Goal: Information Seeking & Learning: Understand process/instructions

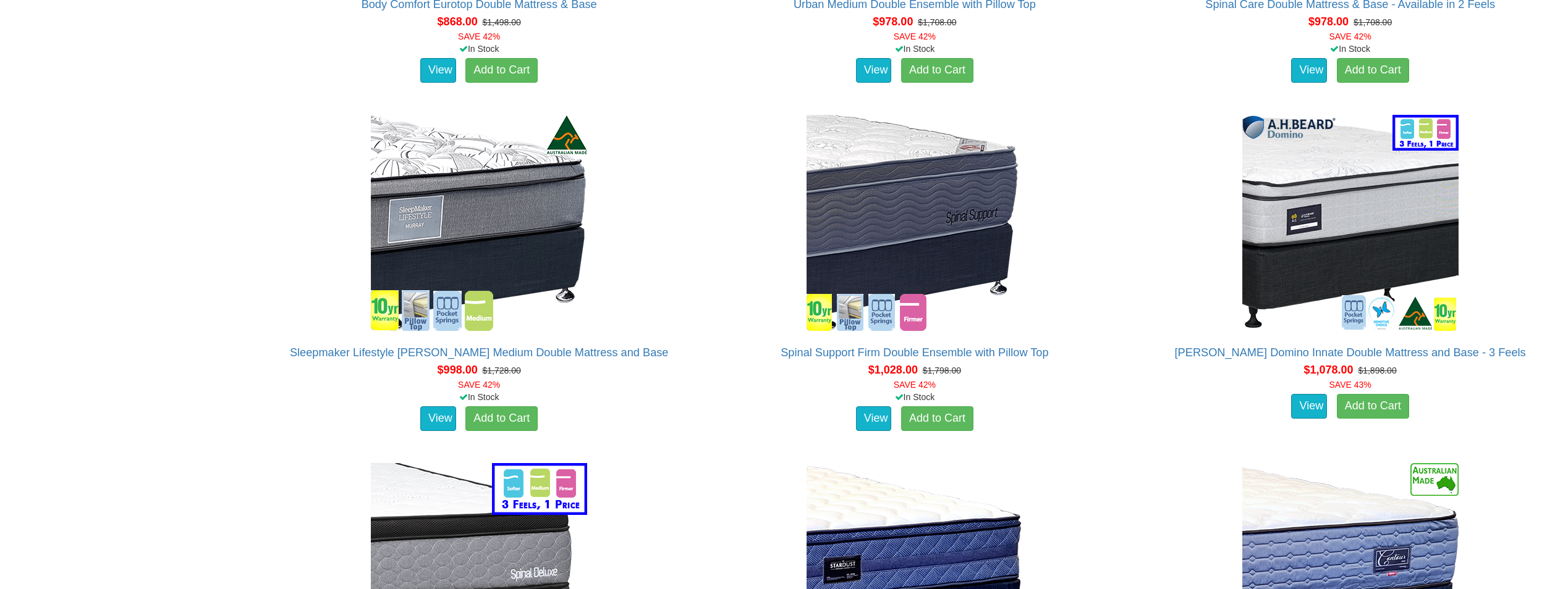
scroll to position [1791, 0]
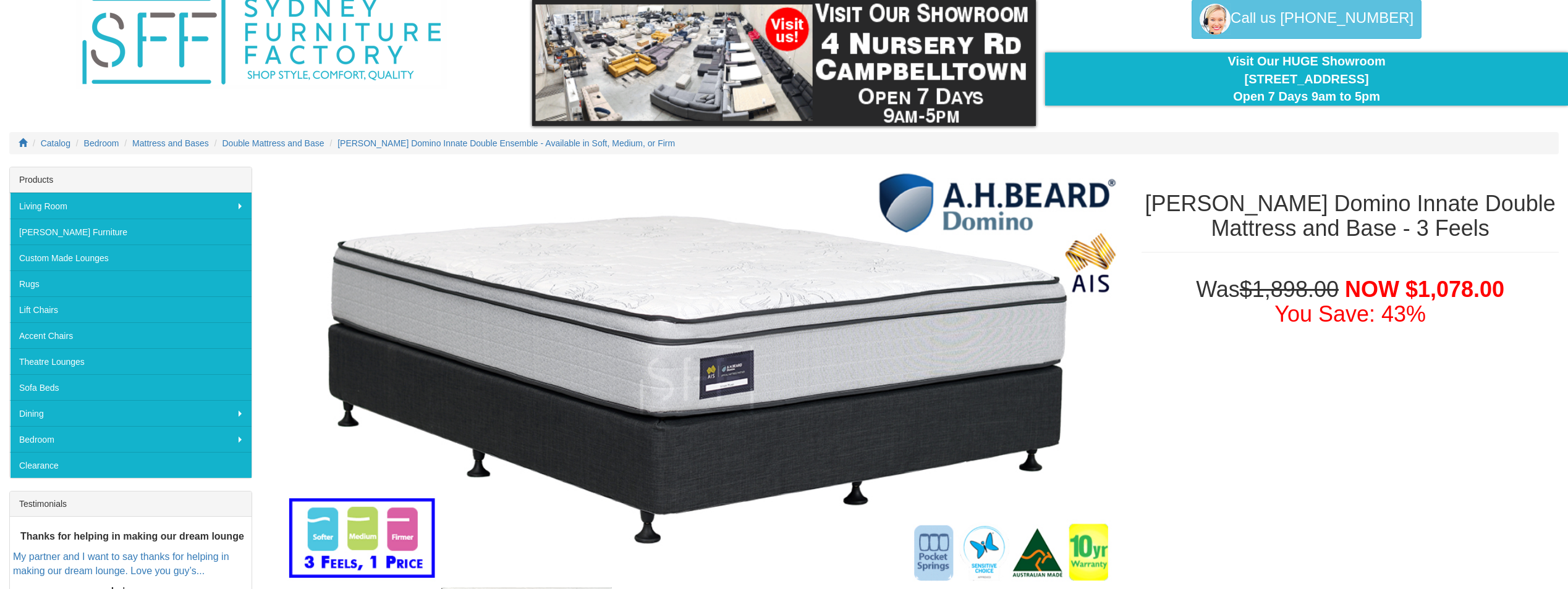
scroll to position [247, 0]
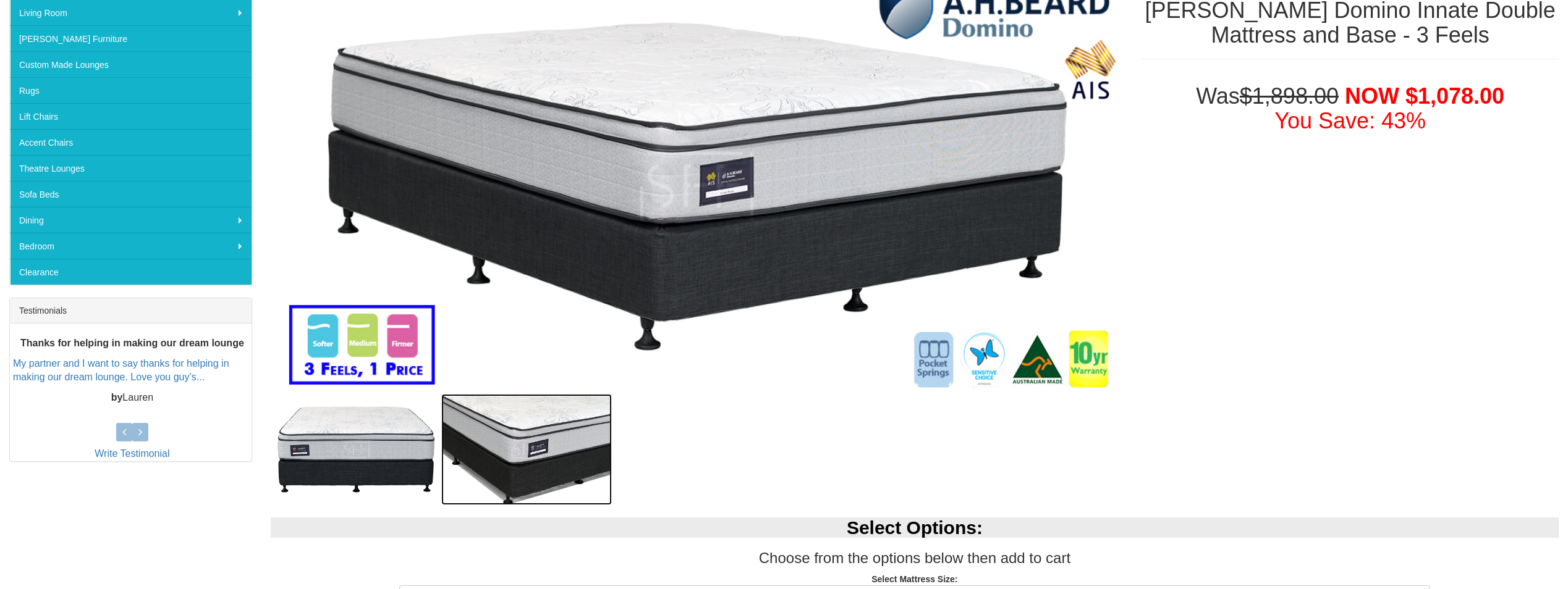
click at [521, 461] on img at bounding box center [527, 450] width 171 height 112
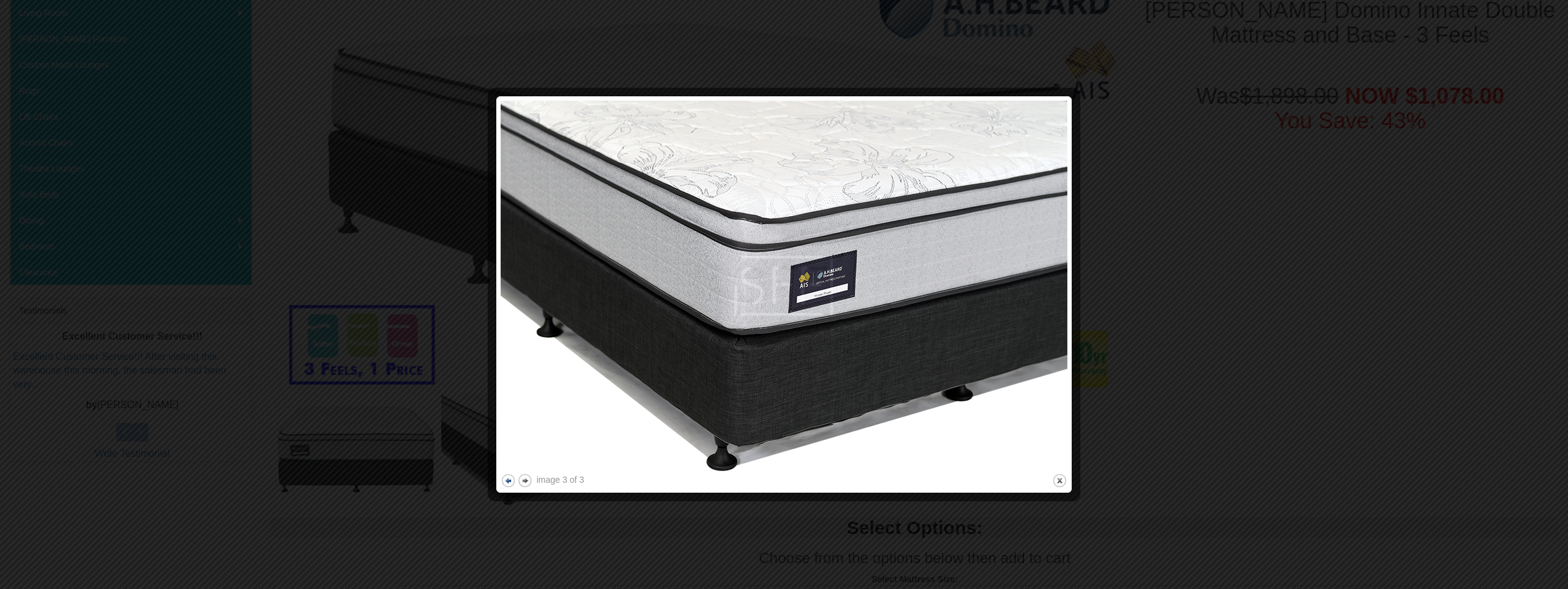
click at [504, 480] on button "previous" at bounding box center [509, 481] width 16 height 16
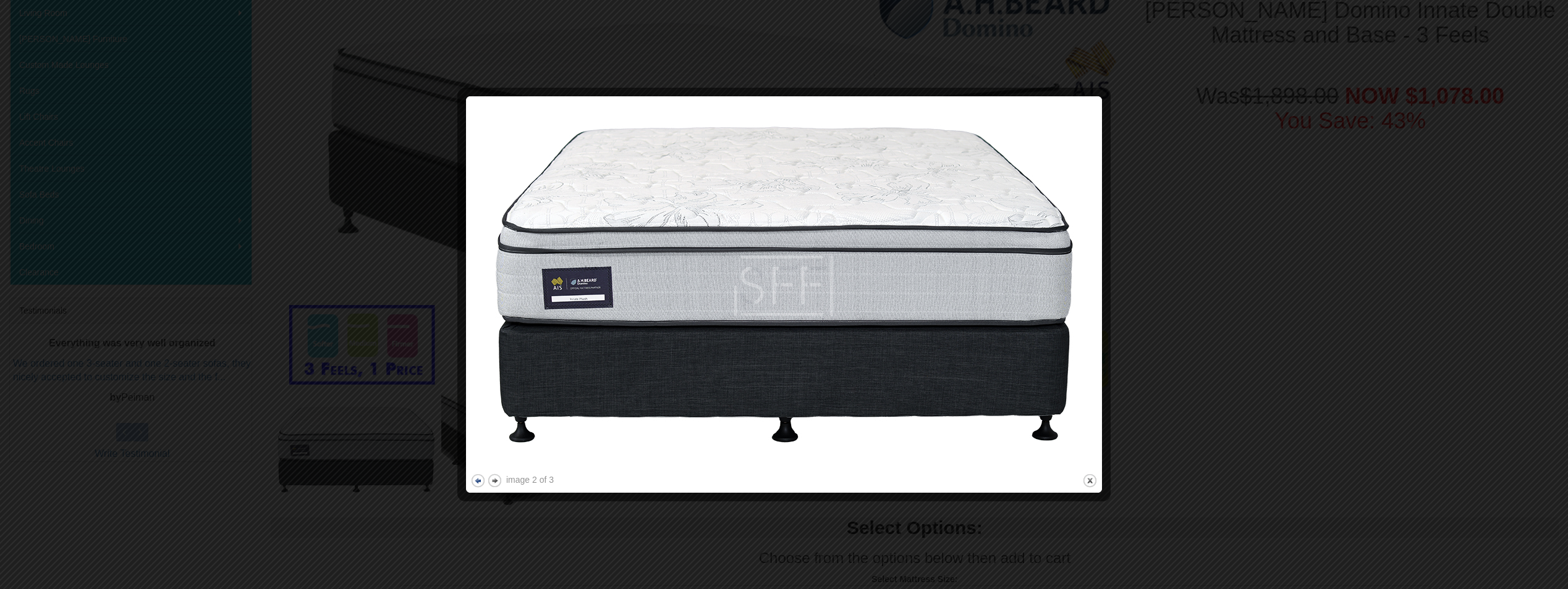
click at [504, 480] on div "image 2 of 3 previous next close" at bounding box center [783, 294] width 627 height 388
click at [477, 481] on button "previous" at bounding box center [478, 481] width 16 height 16
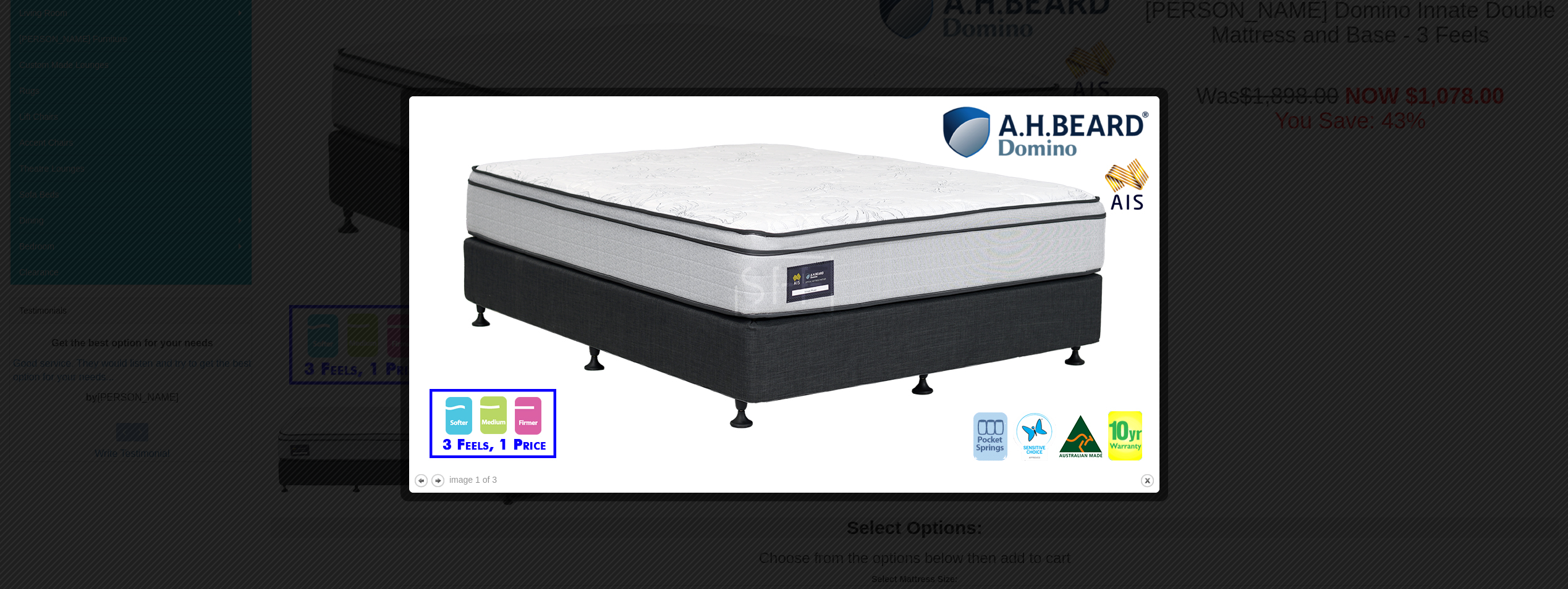
click at [1210, 234] on div at bounding box center [784, 294] width 1568 height 589
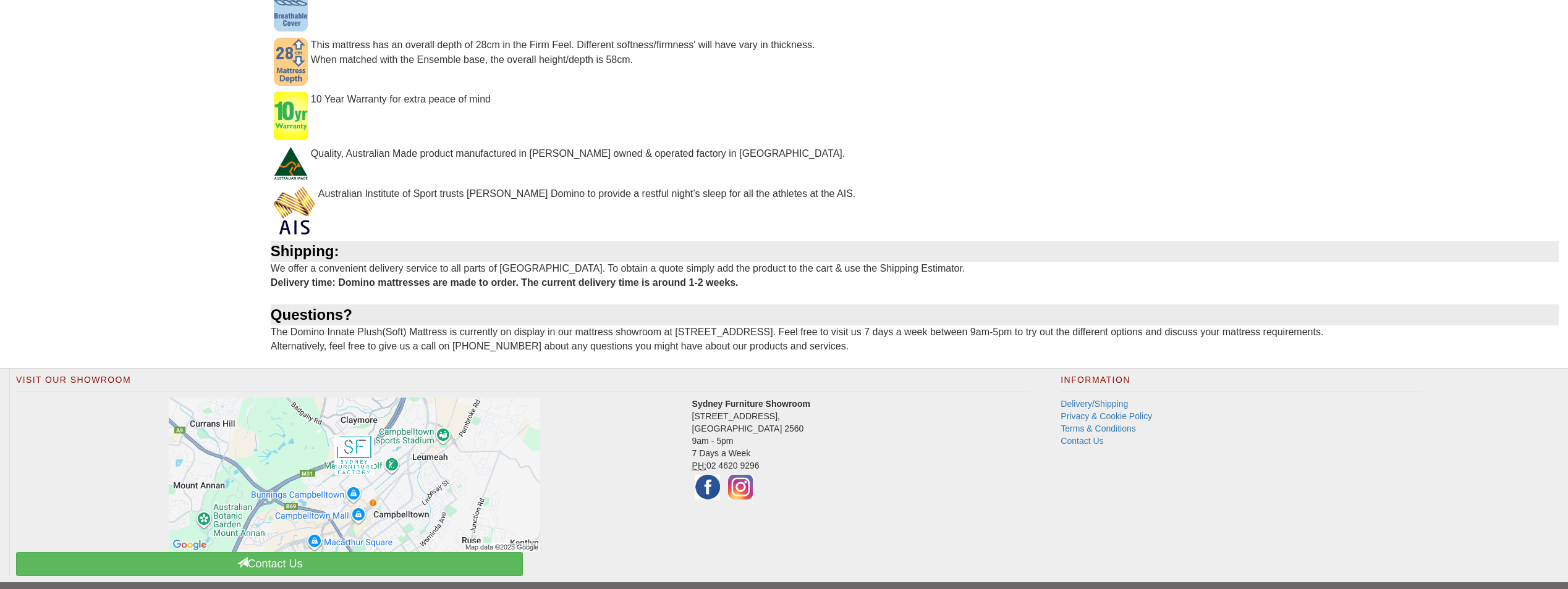
scroll to position [1654, 0]
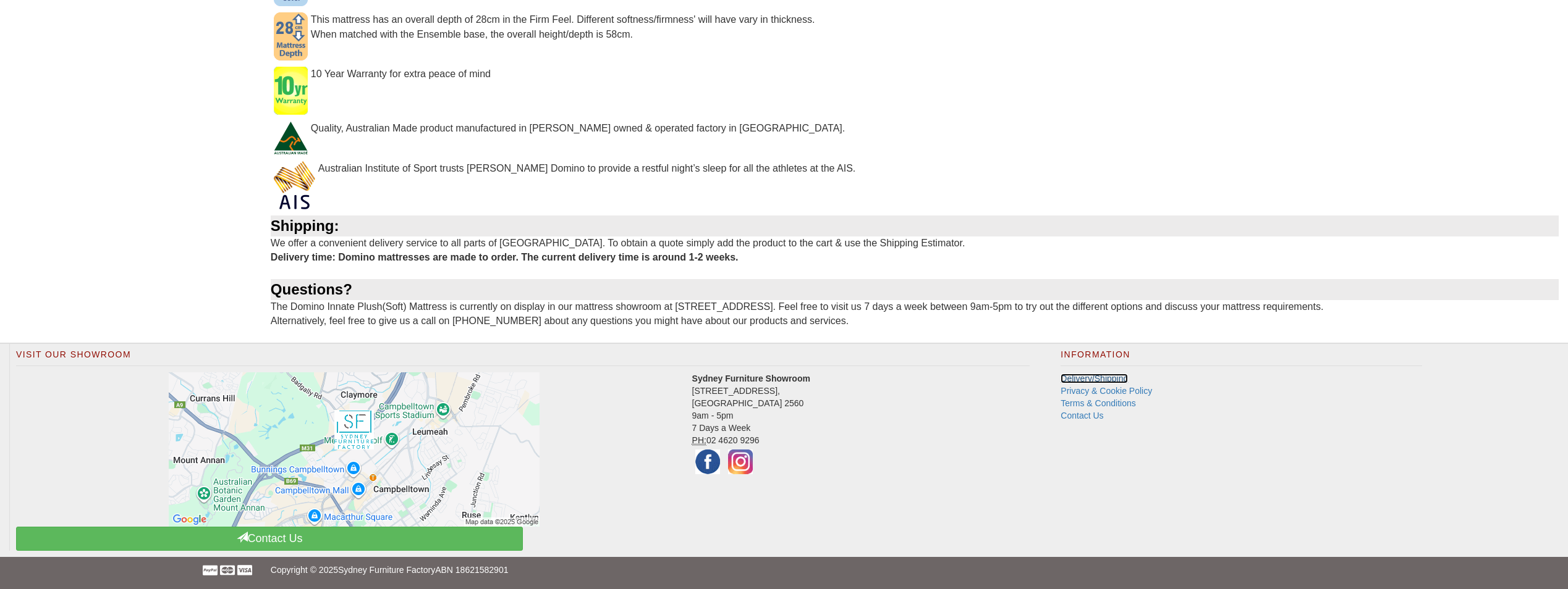
click at [1116, 378] on link "Delivery/Shipping" at bounding box center [1094, 378] width 68 height 10
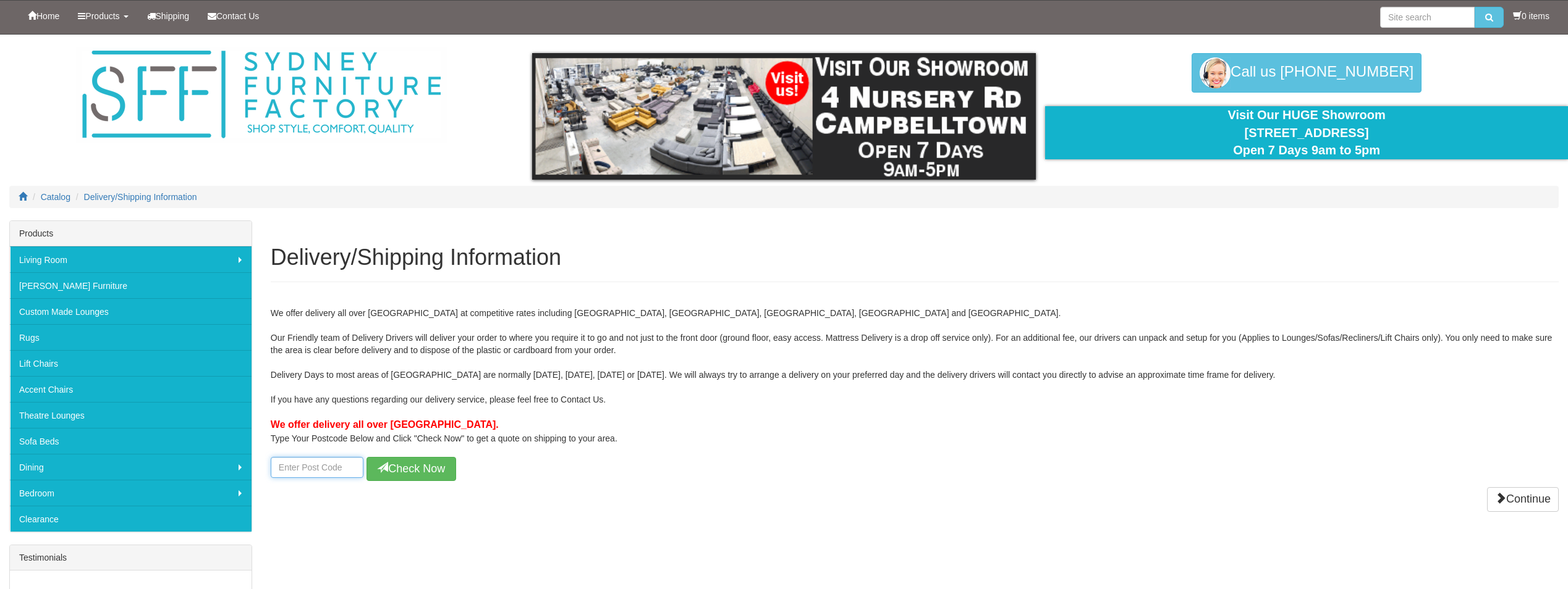
click at [333, 462] on input "number" at bounding box center [316, 467] width 92 height 21
type input "2570"
click at [421, 463] on button "Check Now" at bounding box center [411, 469] width 89 height 25
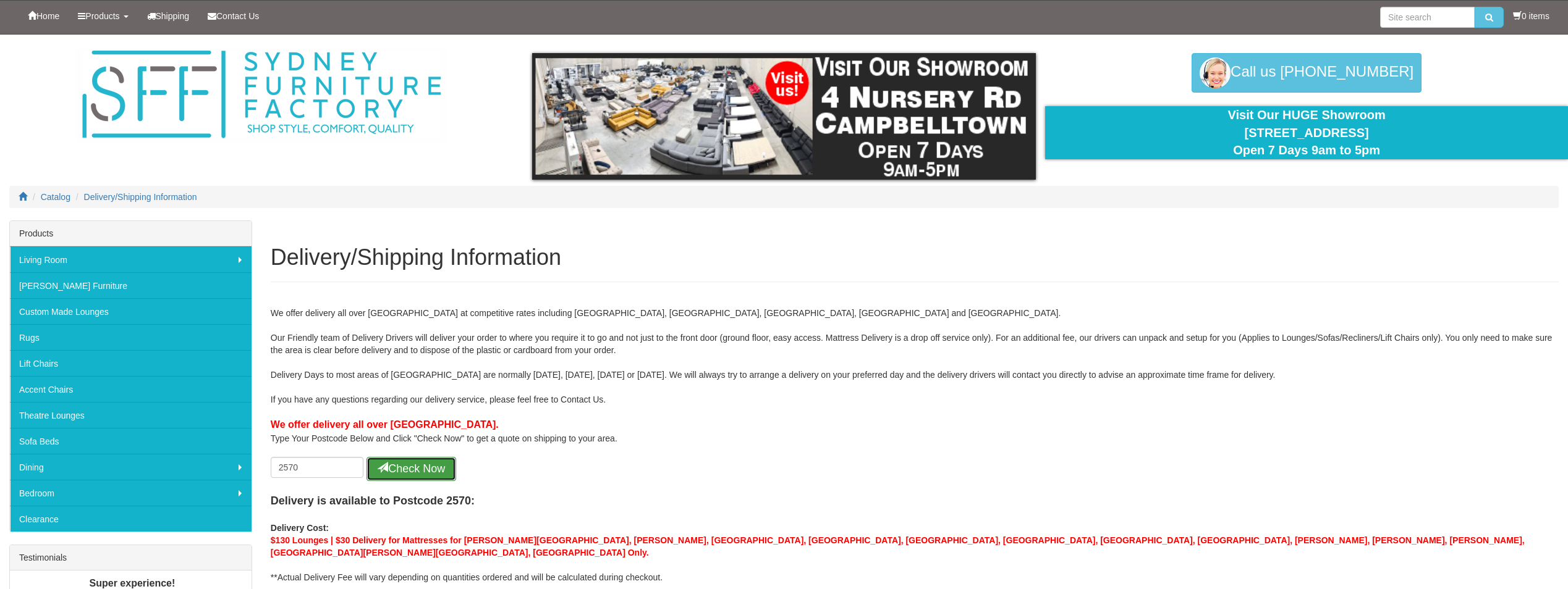
scroll to position [62, 0]
